Goal: Transaction & Acquisition: Purchase product/service

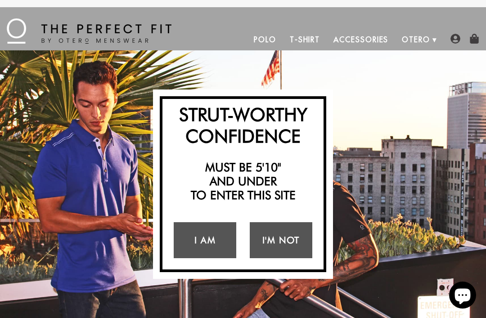
click at [215, 239] on link "I Am" at bounding box center [205, 240] width 63 height 36
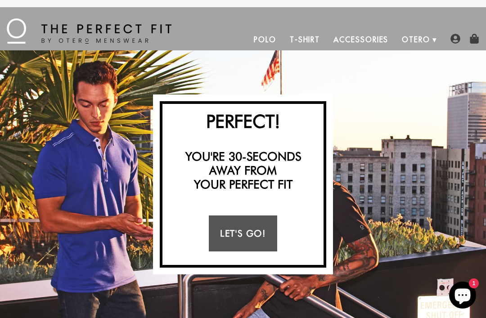
click at [254, 228] on link "Let's Go!" at bounding box center [243, 233] width 68 height 36
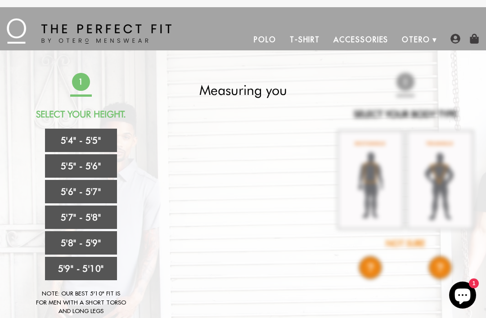
click at [105, 165] on link "5'5" - 5'6"" at bounding box center [81, 165] width 72 height 23
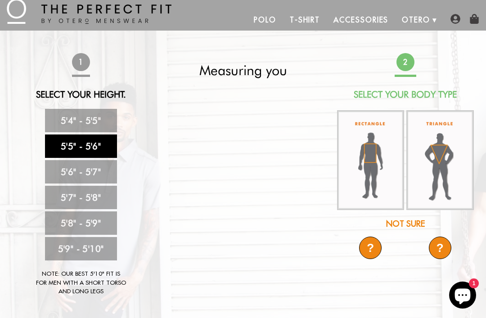
scroll to position [20, 0]
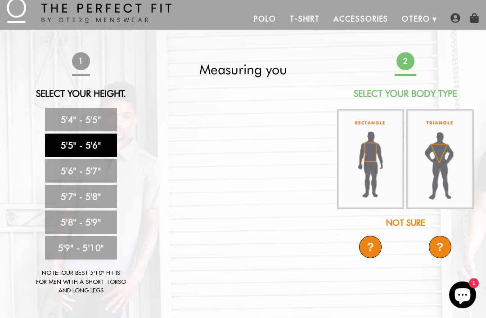
click at [412, 222] on div "Not Sure" at bounding box center [405, 223] width 139 height 12
click at [372, 242] on div "?" at bounding box center [370, 247] width 22 height 22
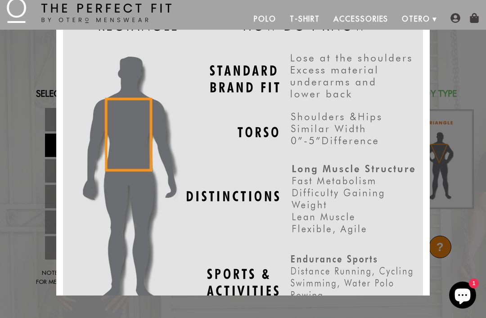
scroll to position [27, 0]
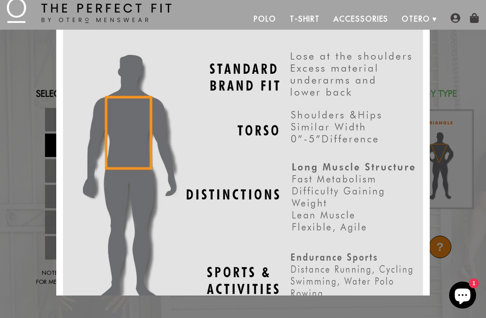
click at [443, 242] on div "X" at bounding box center [243, 159] width 486 height 318
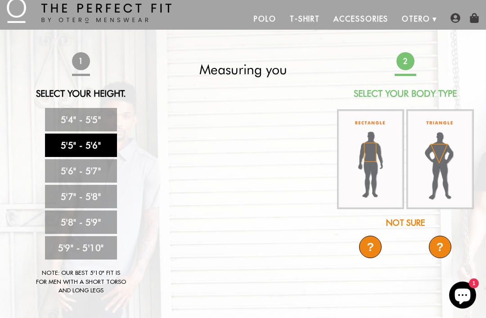
click at [444, 245] on div "?" at bounding box center [440, 247] width 22 height 22
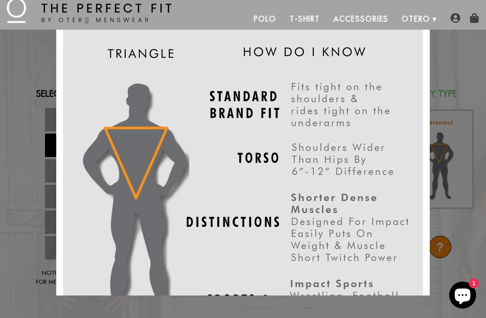
scroll to position [0, 0]
click at [445, 90] on div "X" at bounding box center [243, 159] width 486 height 318
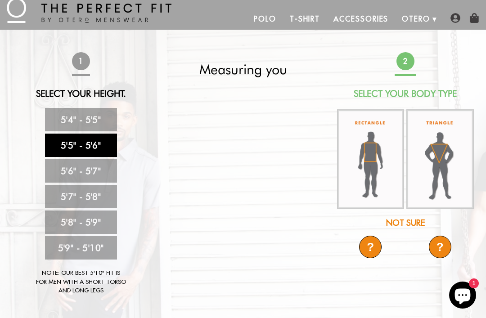
click at [443, 167] on img at bounding box center [439, 159] width 67 height 100
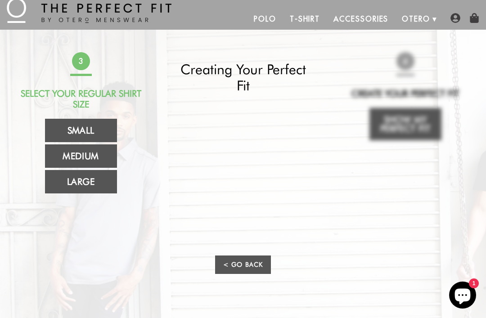
click at [99, 156] on link "Medium" at bounding box center [81, 155] width 72 height 23
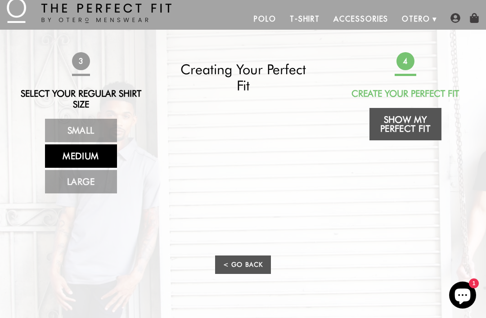
click at [406, 120] on link "Show My Perfect Fit" at bounding box center [405, 124] width 72 height 32
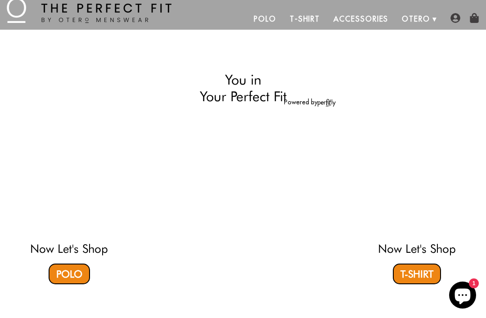
select select "55-56"
select select "triangle"
select select "M"
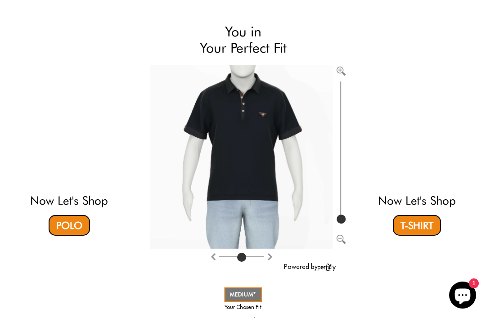
scroll to position [57, 0]
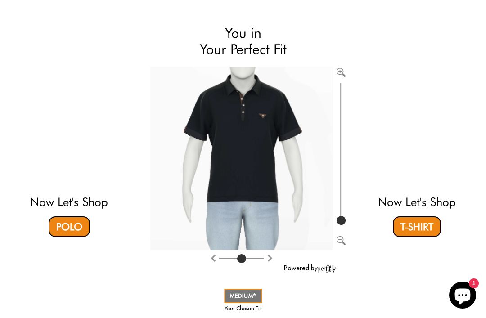
click at [76, 227] on link "Polo" at bounding box center [69, 226] width 41 height 21
